Goal: Task Accomplishment & Management: Use online tool/utility

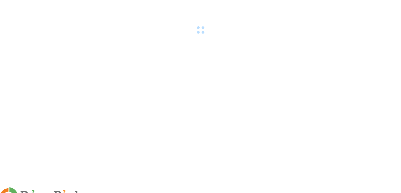
click at [95, 193] on img at bounding box center [93, 195] width 3 height 3
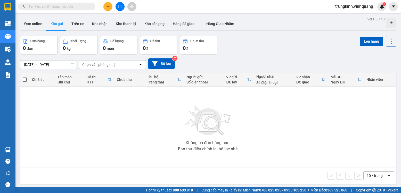
drag, startPoint x: 21, startPoint y: 151, endPoint x: 28, endPoint y: 143, distance: 10.6
click at [21, 151] on td "Không có đơn hàng nào. Bạn thử điều chỉnh lại bộ lọc nhé!" at bounding box center [208, 126] width 377 height 81
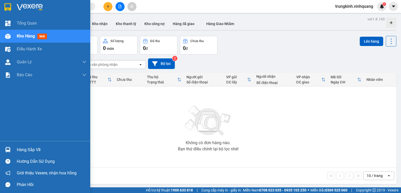
click at [23, 149] on div "Hàng sắp về" at bounding box center [52, 150] width 70 height 8
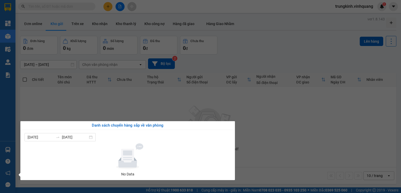
click at [264, 49] on section "Kết quả tìm kiếm ( 0 ) Bộ lọc No Data trungkinh.vinhquang 1 Tổng Quan Kho hàng …" at bounding box center [200, 96] width 401 height 193
